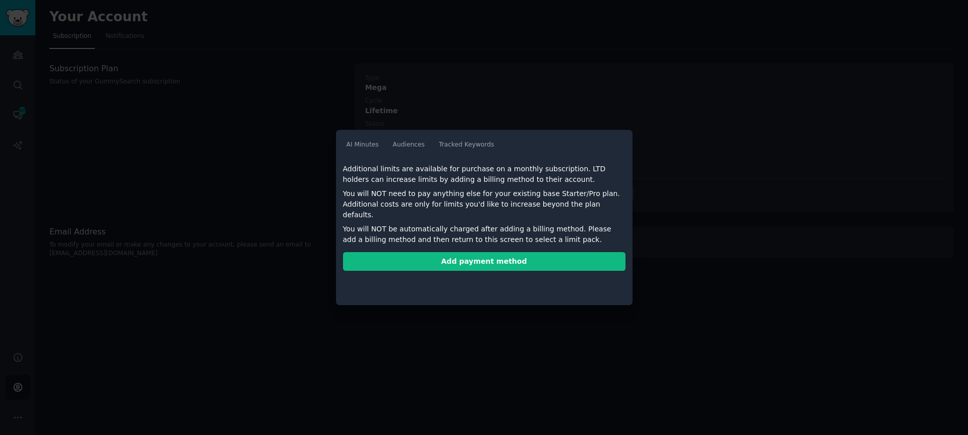
click at [284, 118] on div at bounding box center [484, 217] width 968 height 435
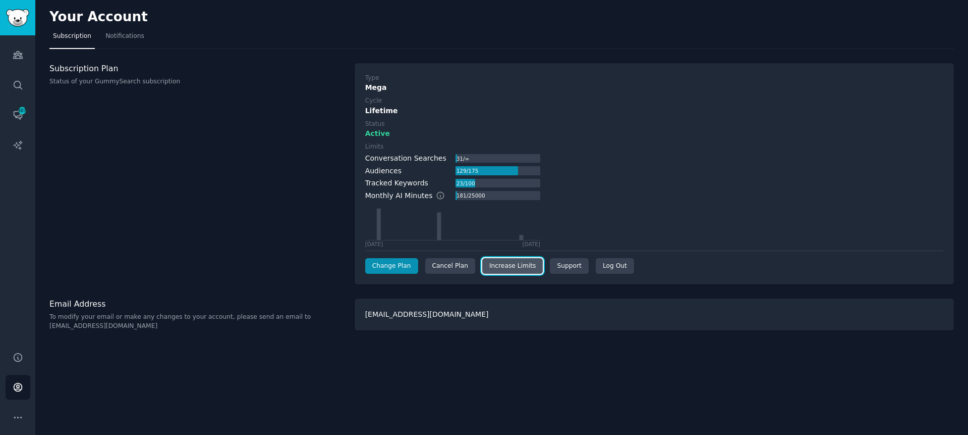
click at [522, 266] on link "Increase Limits" at bounding box center [512, 266] width 61 height 16
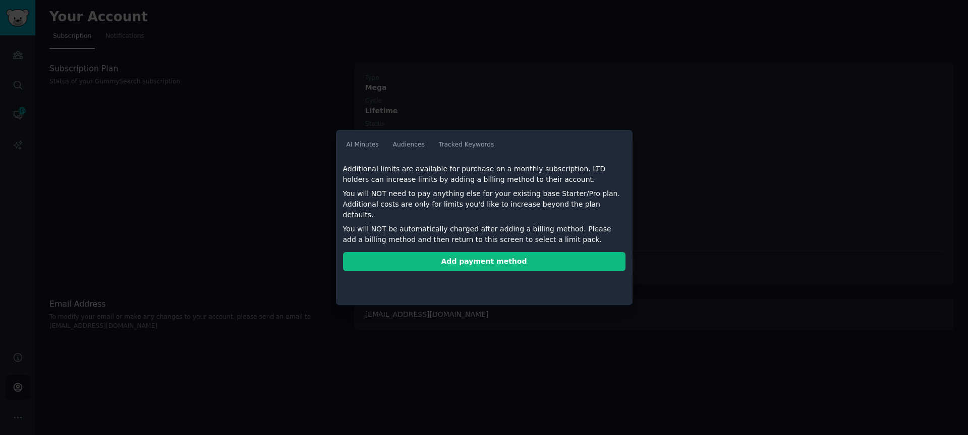
click at [182, 159] on div at bounding box center [484, 217] width 968 height 435
